Goal: Check status: Check status

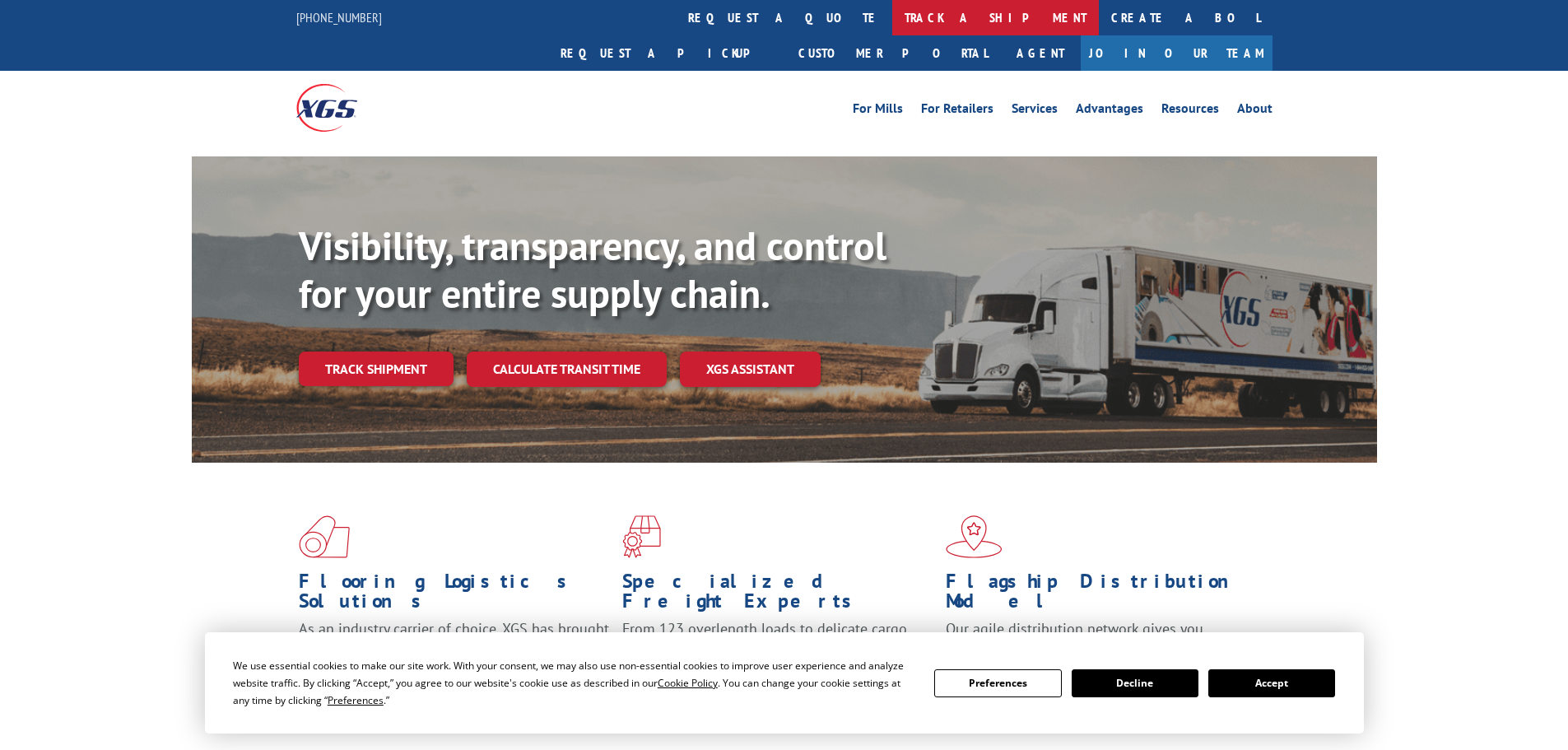
click at [892, 23] on link "track a shipment" at bounding box center [996, 18] width 207 height 36
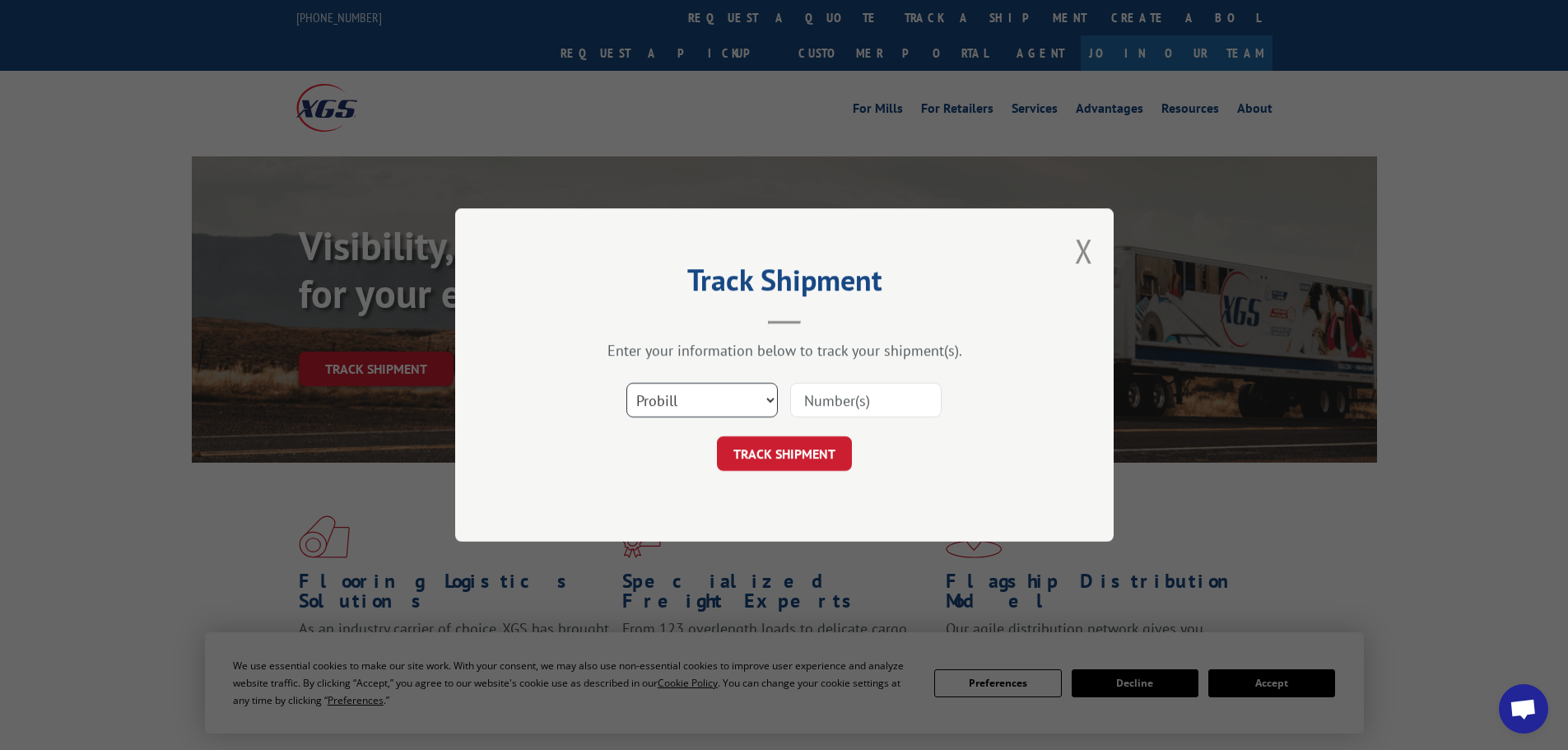
drag, startPoint x: 717, startPoint y: 400, endPoint x: 704, endPoint y: 399, distance: 13.0
click at [717, 400] on select "Select category... Probill BOL PO" at bounding box center [702, 400] width 152 height 35
select select "po"
click at [626, 383] on select "Select category... Probill BOL PO" at bounding box center [702, 400] width 152 height 35
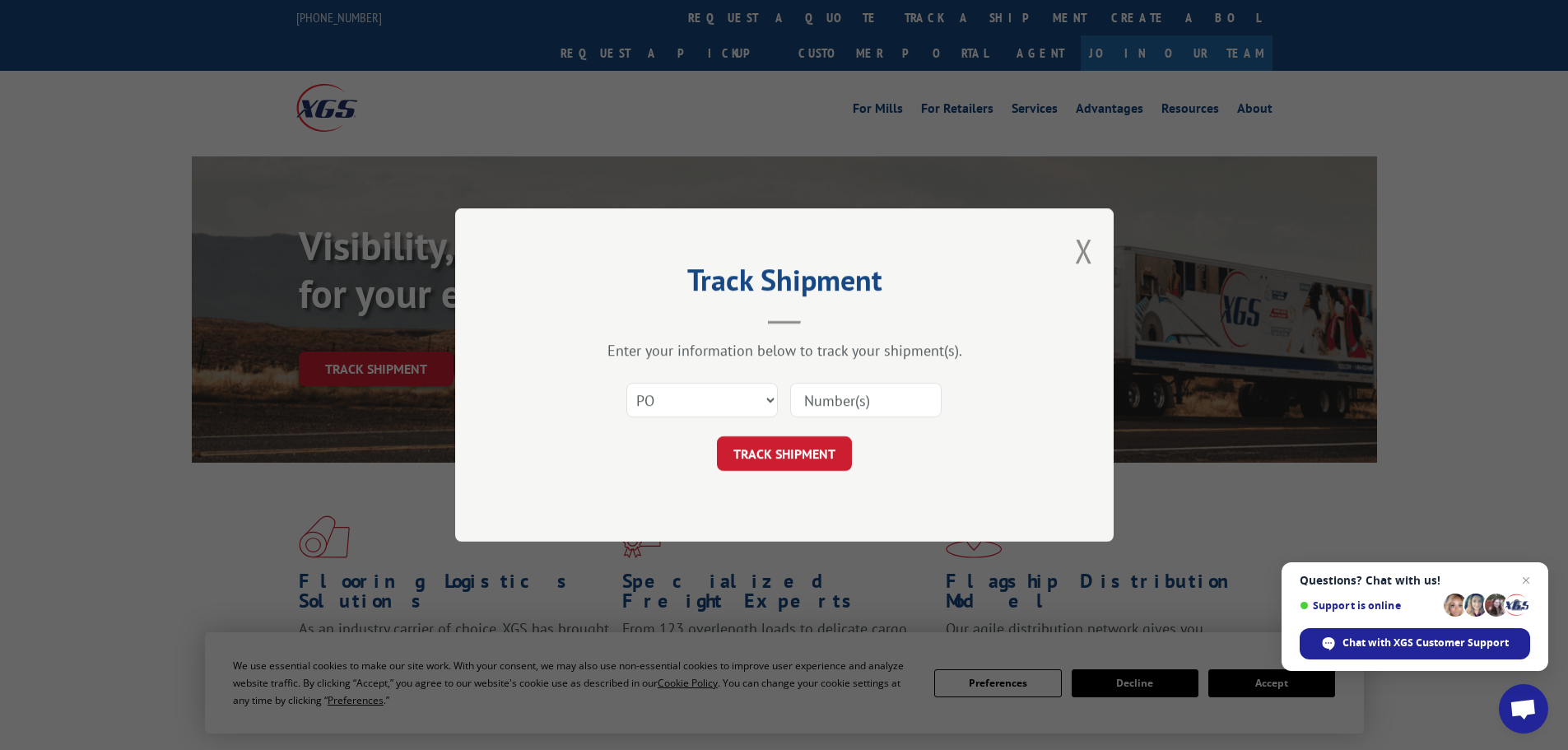
click at [814, 406] on input at bounding box center [867, 400] width 152 height 35
paste input "76529700"
type input "76529700"
click at [766, 475] on div "Track Shipment Enter your information below to track your shipment(s). Select c…" at bounding box center [784, 375] width 659 height 334
click at [774, 443] on button "TRACK SHIPMENT" at bounding box center [784, 454] width 135 height 35
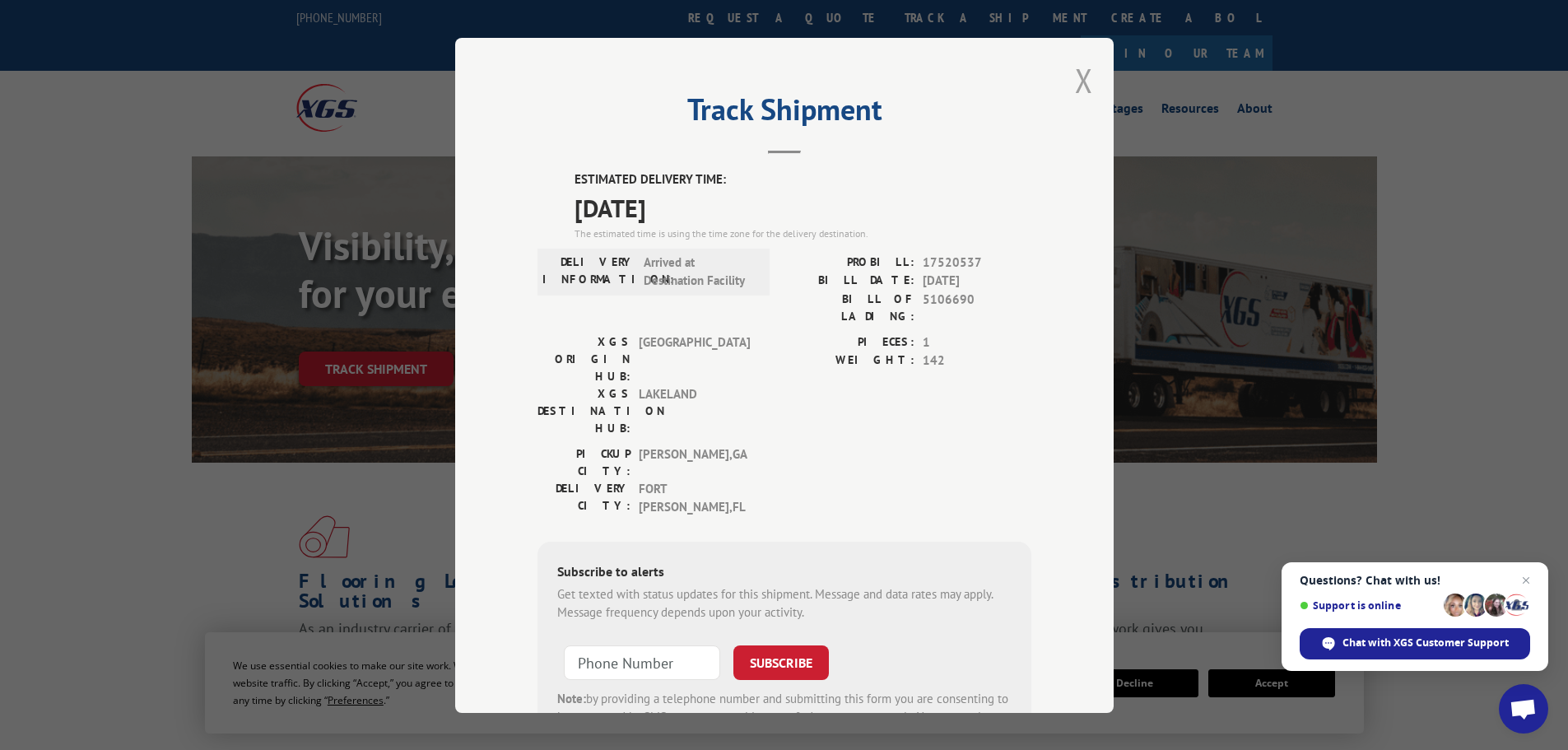
click at [1082, 89] on button "Close modal" at bounding box center [1084, 79] width 18 height 44
